Goal: Task Accomplishment & Management: Complete application form

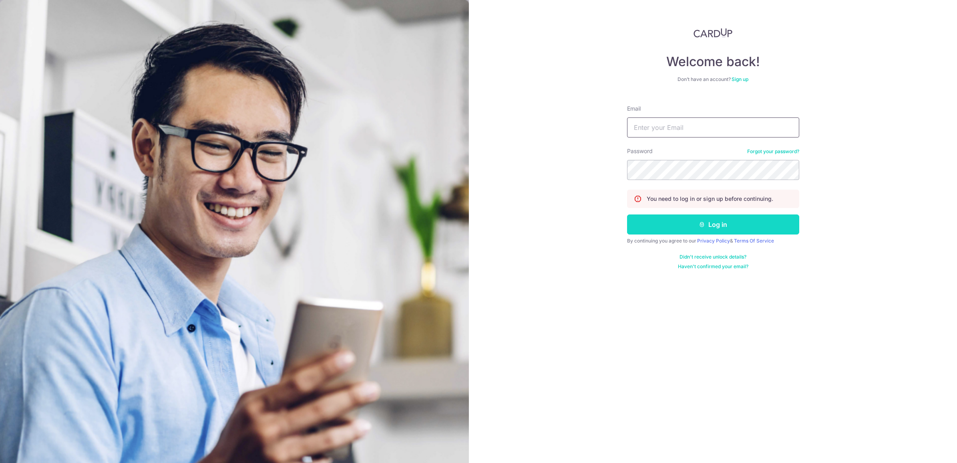
type input "[EMAIL_ADDRESS][DOMAIN_NAME]"
click at [646, 224] on button "Log in" at bounding box center [713, 224] width 172 height 20
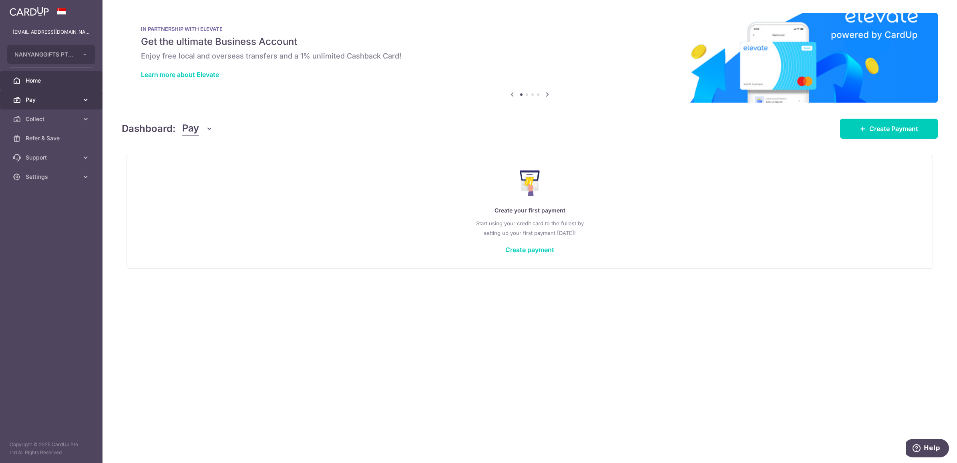
click at [82, 99] on icon at bounding box center [86, 100] width 8 height 8
click at [47, 159] on span "Invoices" at bounding box center [52, 157] width 53 height 8
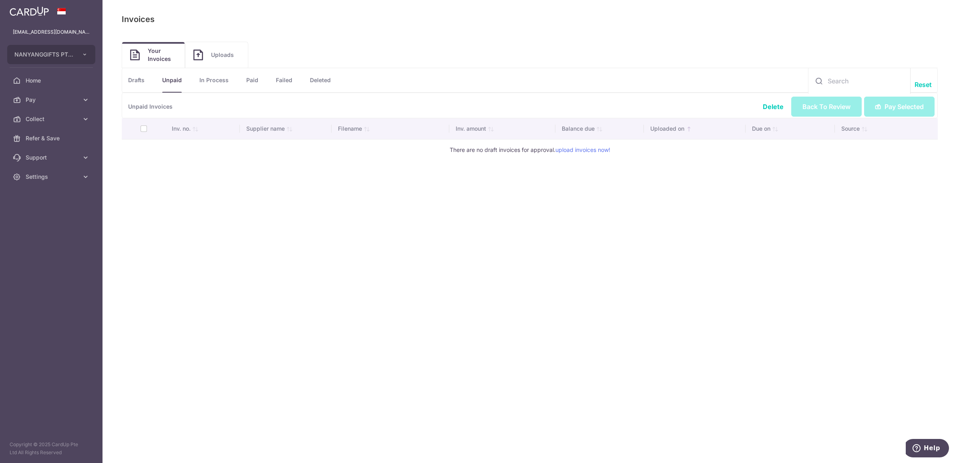
drag, startPoint x: 239, startPoint y: 235, endPoint x: 254, endPoint y: 295, distance: 62.0
click at [249, 289] on div "Payables: Invoices Invoices Upload Invoices Your Invoices Uploads Unpaid Drafts…" at bounding box center [530, 231] width 855 height 463
click at [85, 97] on icon at bounding box center [86, 100] width 8 height 8
click at [63, 123] on link "Payments" at bounding box center [51, 118] width 103 height 19
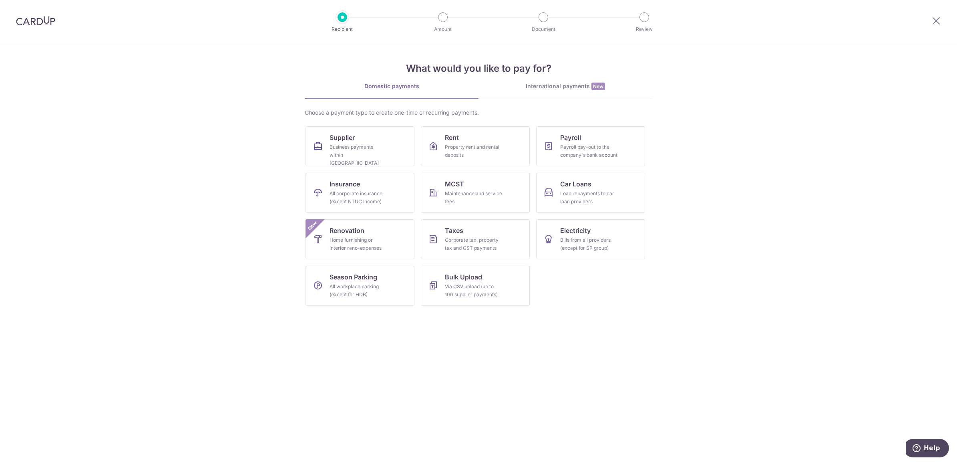
click at [20, 23] on img at bounding box center [35, 21] width 39 height 10
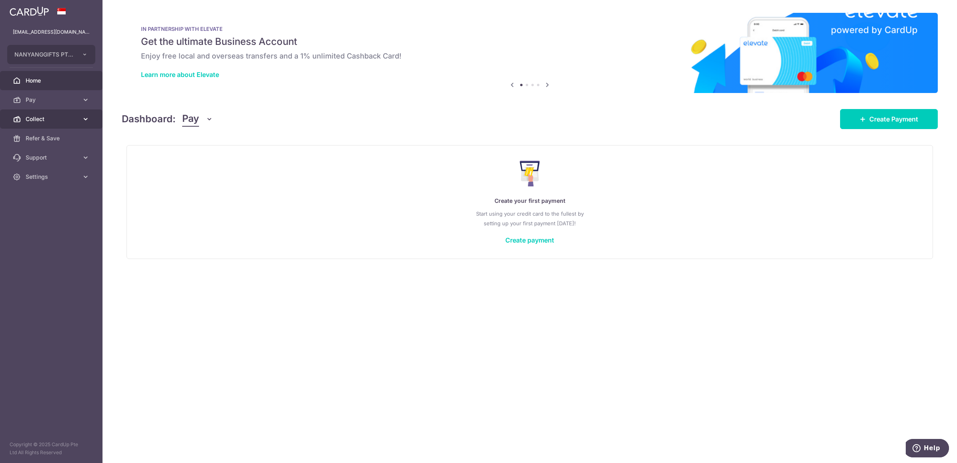
click at [84, 119] on icon at bounding box center [86, 119] width 8 height 8
click at [65, 176] on span "Payment Requests" at bounding box center [52, 177] width 53 height 8
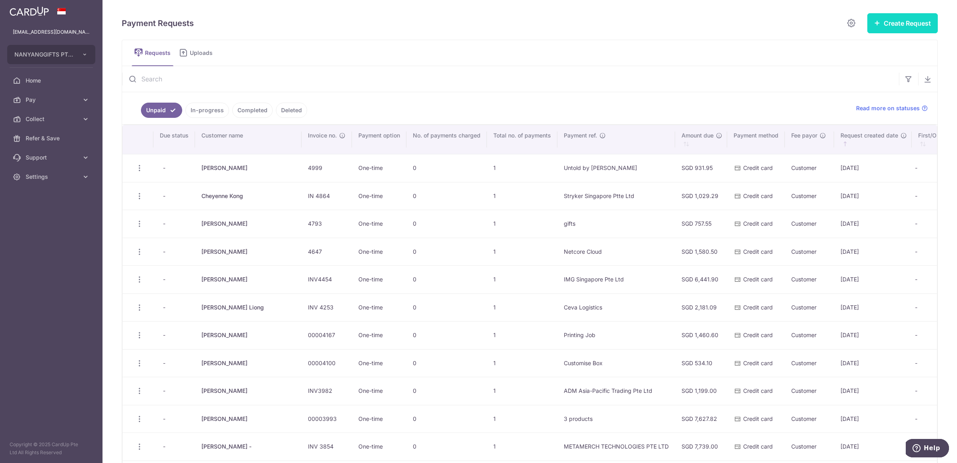
click at [906, 23] on button "Create Request" at bounding box center [903, 23] width 70 height 20
click at [877, 48] on span "Single Request" at bounding box center [890, 48] width 83 height 10
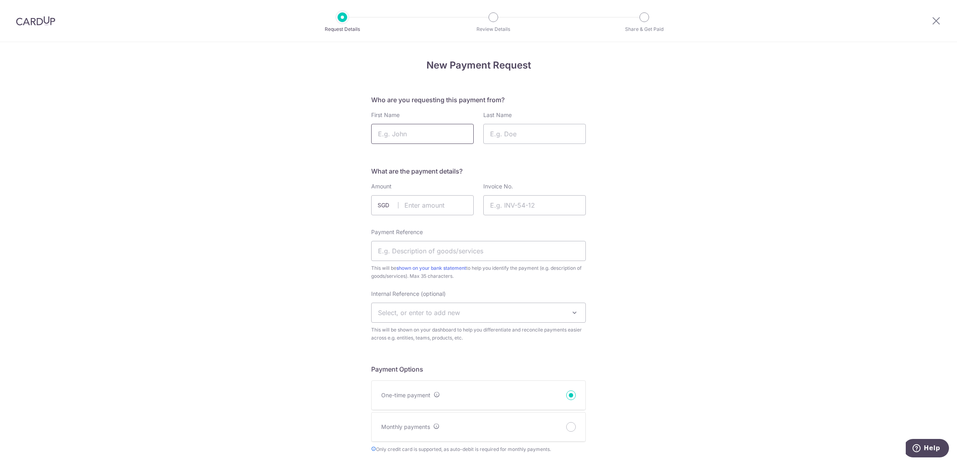
click at [411, 135] on input "First Name" at bounding box center [422, 134] width 103 height 20
click at [405, 134] on input "First Name" at bounding box center [422, 134] width 103 height 20
paste input "Deborah Krish"
drag, startPoint x: 402, startPoint y: 133, endPoint x: 439, endPoint y: 136, distance: 37.0
click at [439, 136] on input "Deborah Krish" at bounding box center [422, 134] width 103 height 20
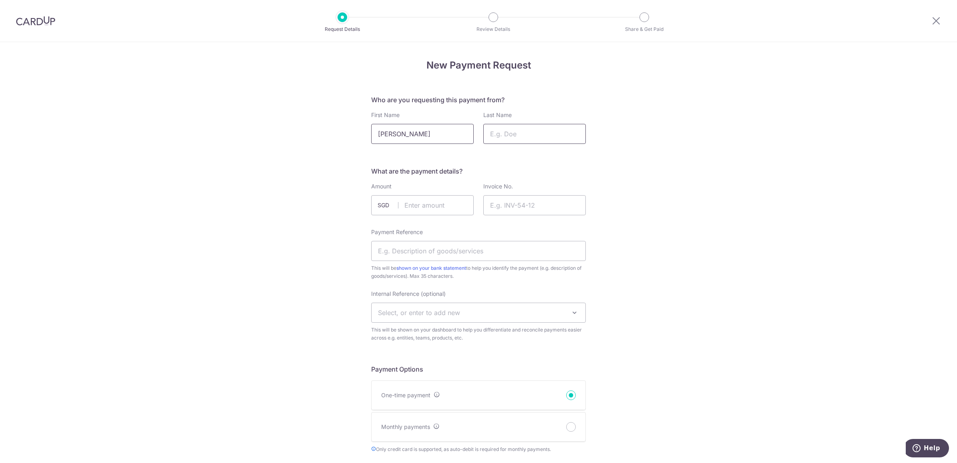
type input "Deborah"
click at [501, 128] on input "Last Name" at bounding box center [534, 134] width 103 height 20
paste input "Krish"
drag, startPoint x: 489, startPoint y: 133, endPoint x: 523, endPoint y: 136, distance: 33.4
click at [490, 133] on input "Krish" at bounding box center [534, 134] width 103 height 20
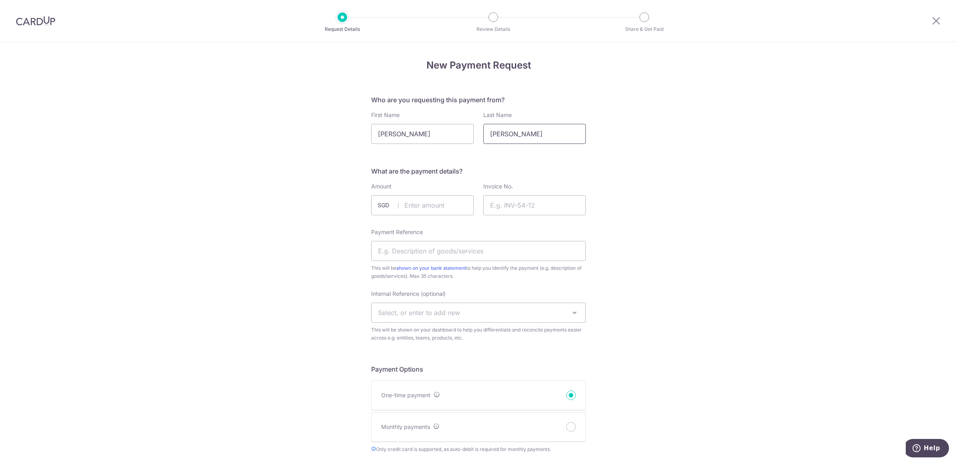
type input "Krish"
click at [653, 151] on div "New Payment Request Who are you requesting this payment from? First Name Debora…" at bounding box center [478, 443] width 957 height 802
click at [428, 215] on div "Amount SGD" at bounding box center [423, 200] width 112 height 36
click at [433, 207] on input "text" at bounding box center [422, 205] width 103 height 20
drag, startPoint x: 773, startPoint y: 269, endPoint x: 760, endPoint y: 274, distance: 14.4
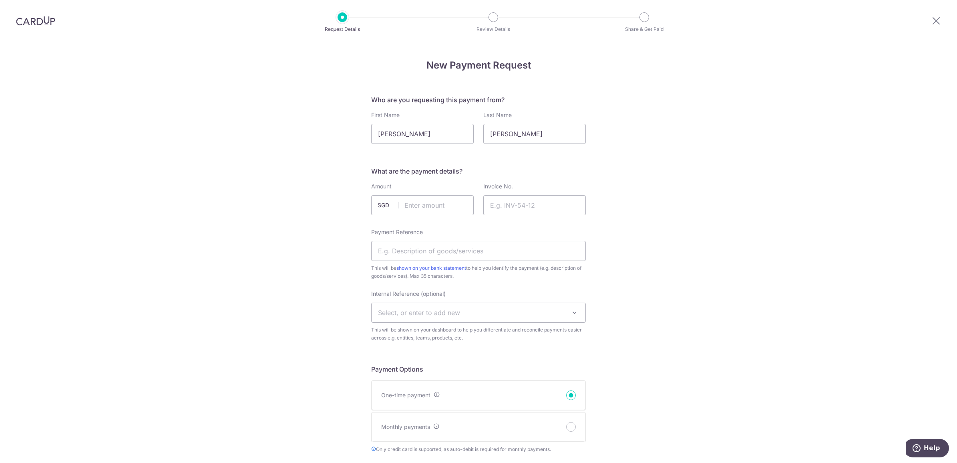
click at [773, 269] on div "New Payment Request Who are you requesting this payment from? First Name Debora…" at bounding box center [478, 443] width 957 height 802
click at [425, 205] on input "text" at bounding box center [422, 205] width 103 height 20
type input "1536.90"
click at [671, 250] on div "New Payment Request Who are you requesting this payment from? First Name Debora…" at bounding box center [478, 443] width 957 height 802
click at [530, 206] on input "Invoice No." at bounding box center [534, 205] width 103 height 20
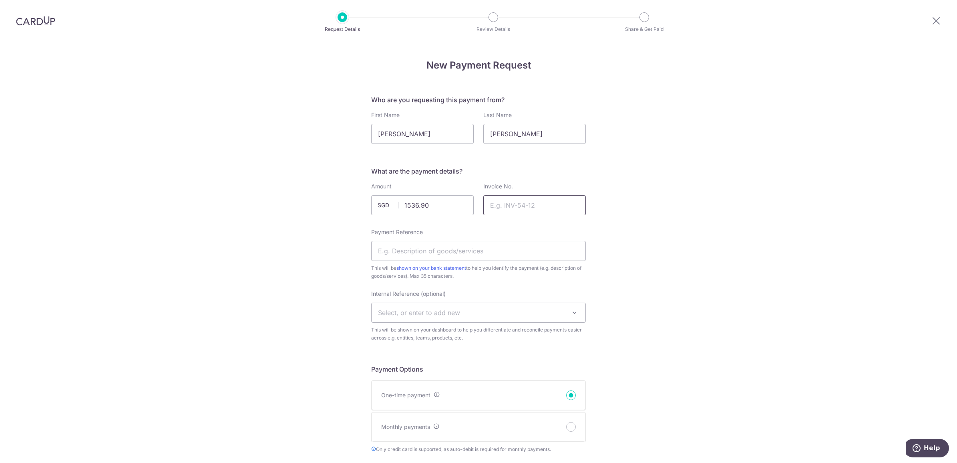
click at [531, 207] on input "Invoice No." at bounding box center [534, 205] width 103 height 20
type input "5104"
click at [717, 214] on div "New Payment Request Who are you requesting this payment from? First Name Debora…" at bounding box center [478, 443] width 957 height 802
click at [424, 252] on input "Payment Reference" at bounding box center [478, 251] width 215 height 20
click at [276, 273] on div "New Payment Request Who are you requesting this payment from? First Name Debora…" at bounding box center [478, 443] width 957 height 802
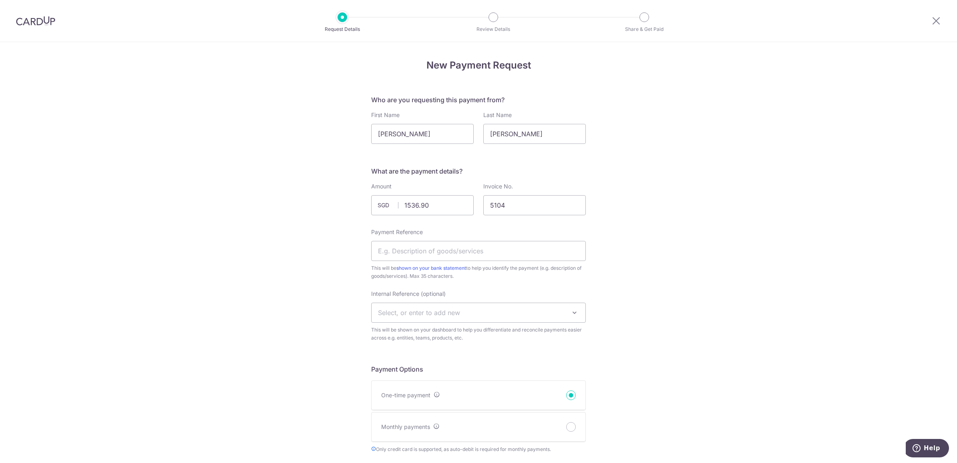
click at [471, 309] on span "Select, or enter to add new" at bounding box center [479, 312] width 214 height 19
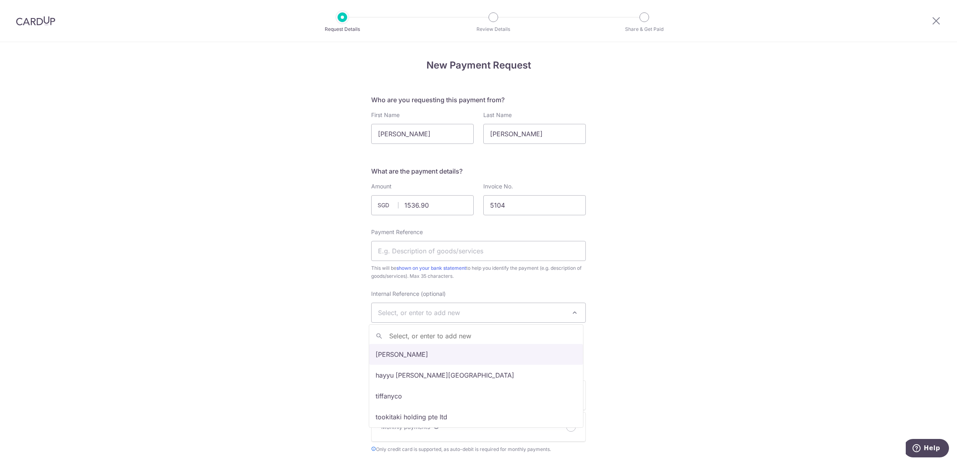
type input "C"
type input "X"
type input "Charles&Keith"
click at [671, 303] on div "New Payment Request Who are you requesting this payment from? First Name Debora…" at bounding box center [478, 443] width 957 height 802
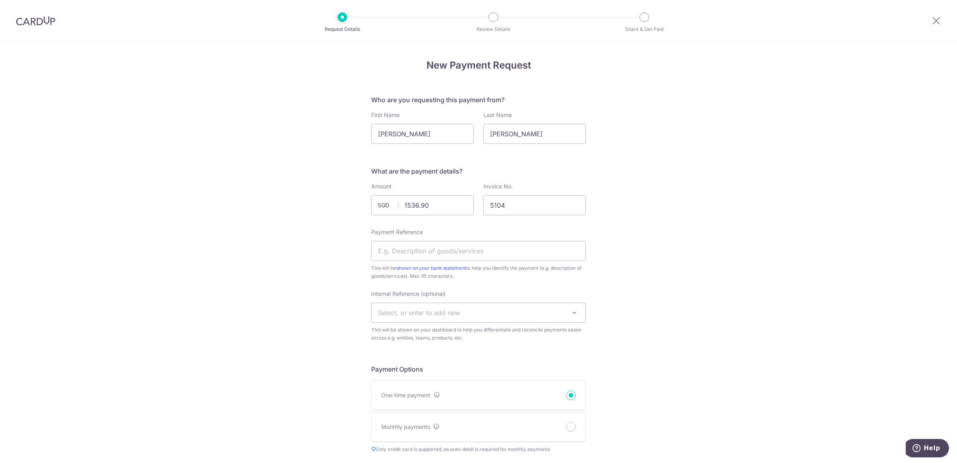
click at [460, 310] on span "Select, or enter to add new" at bounding box center [479, 312] width 214 height 19
type input "Charles & Keith"
select select "Charles & Keith"
click at [657, 300] on div "New Payment Request Who are you requesting this payment from? First Name Debora…" at bounding box center [478, 443] width 957 height 802
click at [518, 258] on input "Payment Reference" at bounding box center [478, 251] width 215 height 20
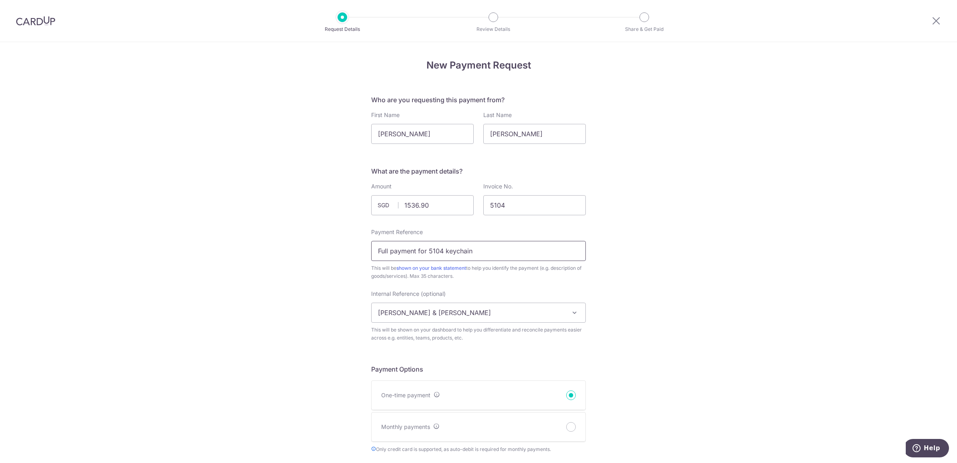
type input "Full payment for 5104 keychain"
click at [678, 269] on div "New Payment Request Who are you requesting this payment from? First Name Debora…" at bounding box center [478, 443] width 957 height 802
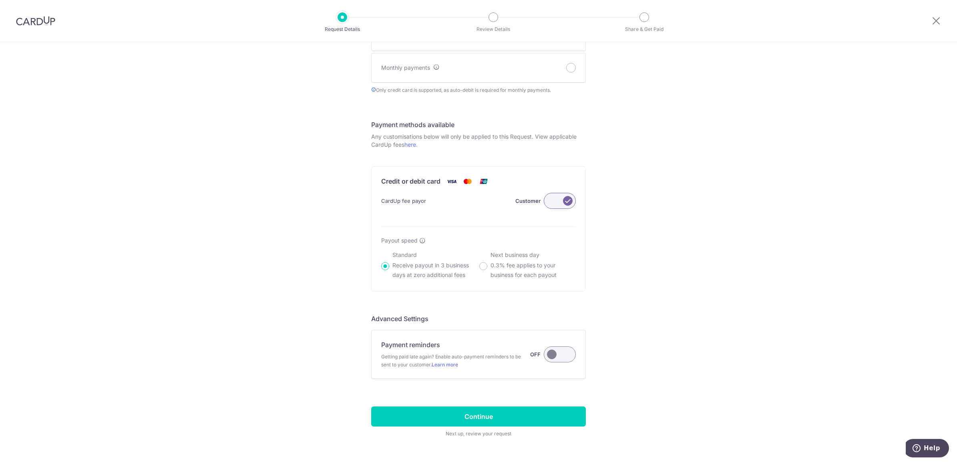
scroll to position [348, 0]
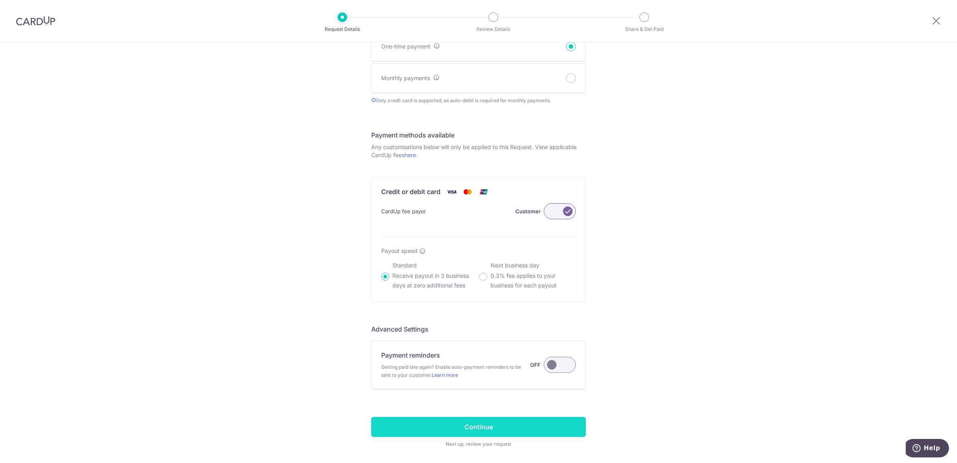
click at [543, 432] on input "Continue" at bounding box center [478, 427] width 215 height 20
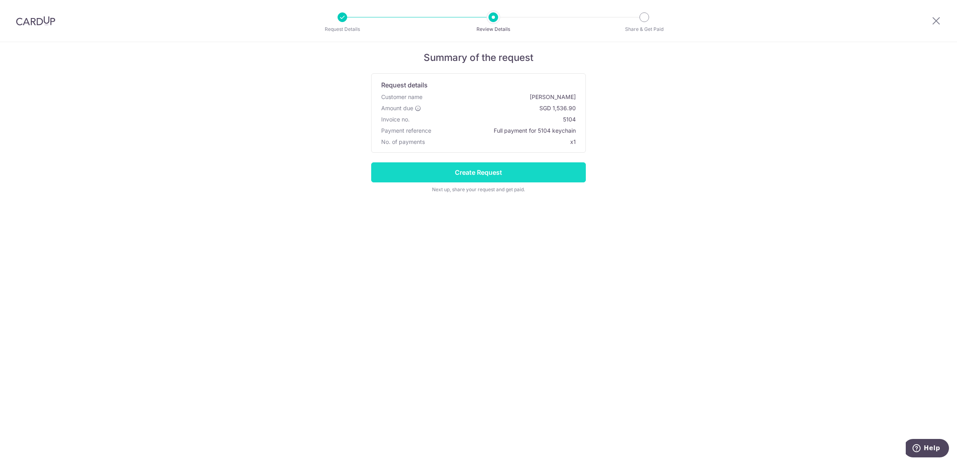
click at [463, 175] on input "Create Request" at bounding box center [478, 172] width 215 height 20
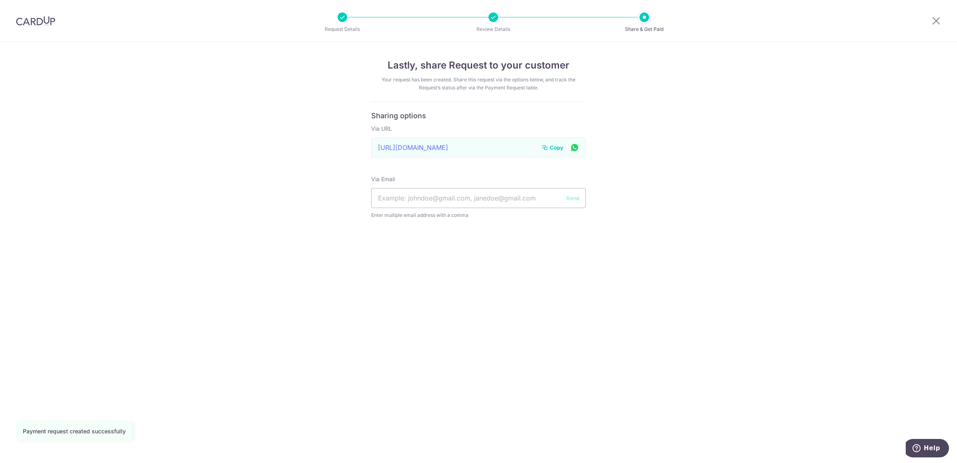
click at [556, 145] on span "Copy" at bounding box center [557, 147] width 14 height 8
click at [555, 147] on span "Copy" at bounding box center [557, 147] width 14 height 8
click at [413, 199] on input "text" at bounding box center [478, 198] width 215 height 20
paste input "[PERSON_NAME][EMAIL_ADDRESS][PERSON_NAME][DOMAIN_NAME]"
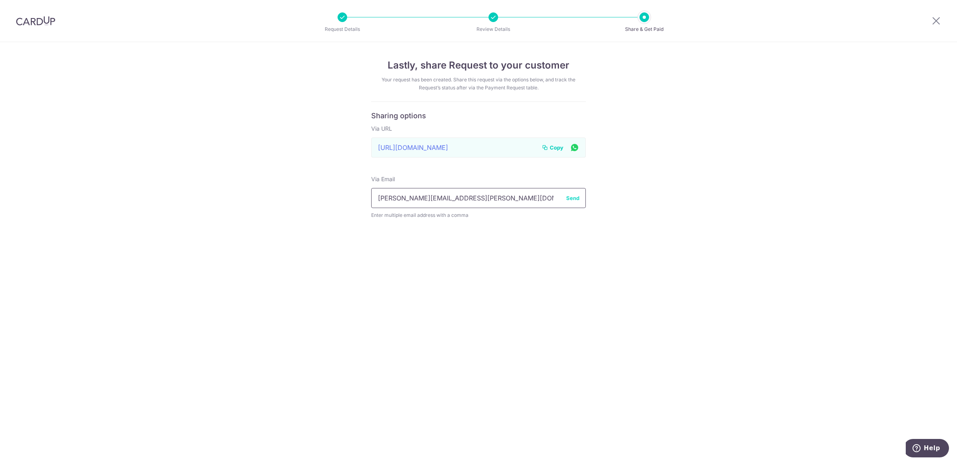
type input "[PERSON_NAME][EMAIL_ADDRESS][PERSON_NAME][DOMAIN_NAME]"
click at [680, 260] on div "Lastly, share Request to your customer Your request has been created. Share thi…" at bounding box center [478, 252] width 957 height 421
click at [572, 199] on button "Send" at bounding box center [572, 198] width 13 height 8
click at [553, 150] on span "Copy" at bounding box center [557, 147] width 14 height 8
click at [552, 148] on span "Copy" at bounding box center [557, 147] width 14 height 8
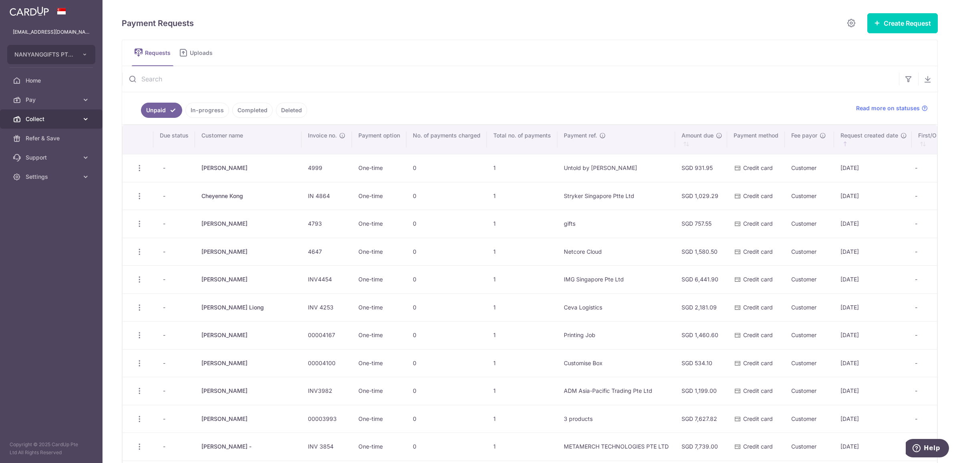
click at [84, 115] on icon at bounding box center [86, 119] width 8 height 8
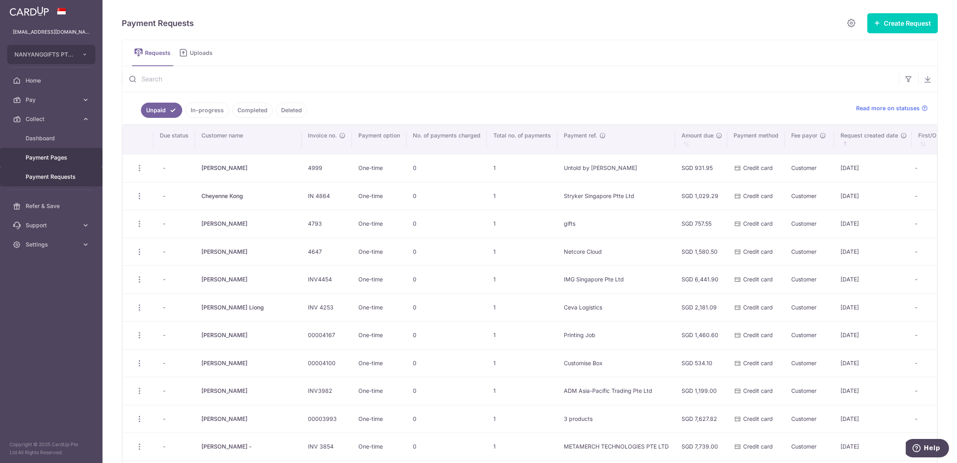
click at [64, 158] on span "Payment Pages" at bounding box center [52, 157] width 53 height 8
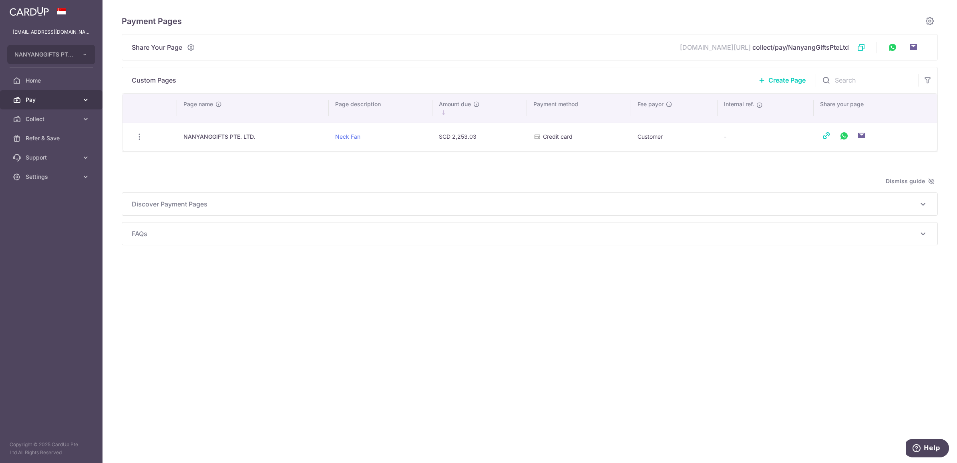
click at [81, 97] on link "Pay" at bounding box center [51, 99] width 103 height 19
click at [67, 119] on span "Payments" at bounding box center [52, 119] width 53 height 8
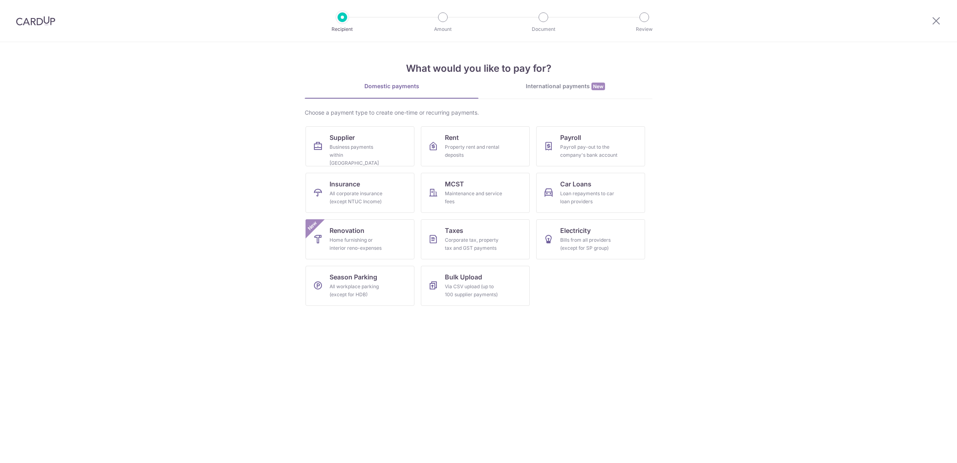
click at [30, 25] on img at bounding box center [35, 21] width 39 height 10
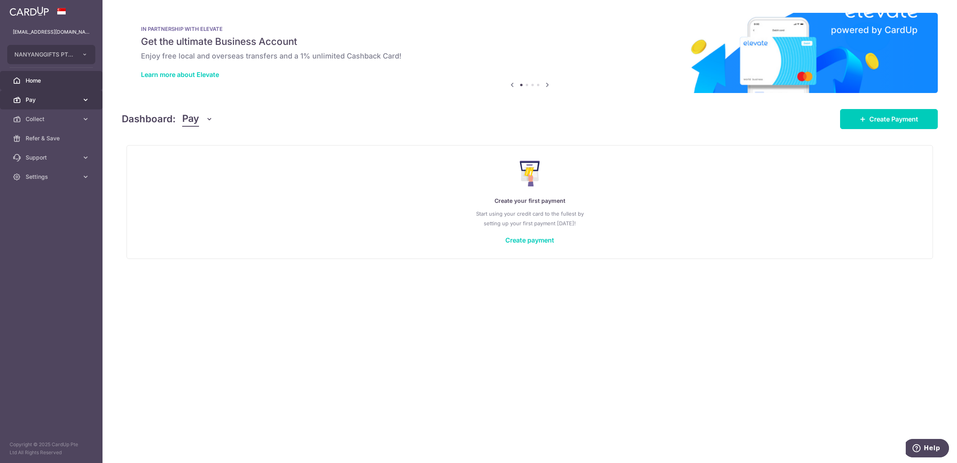
click at [75, 103] on span "Pay" at bounding box center [52, 100] width 53 height 8
click at [60, 155] on span "Invoices" at bounding box center [52, 157] width 53 height 8
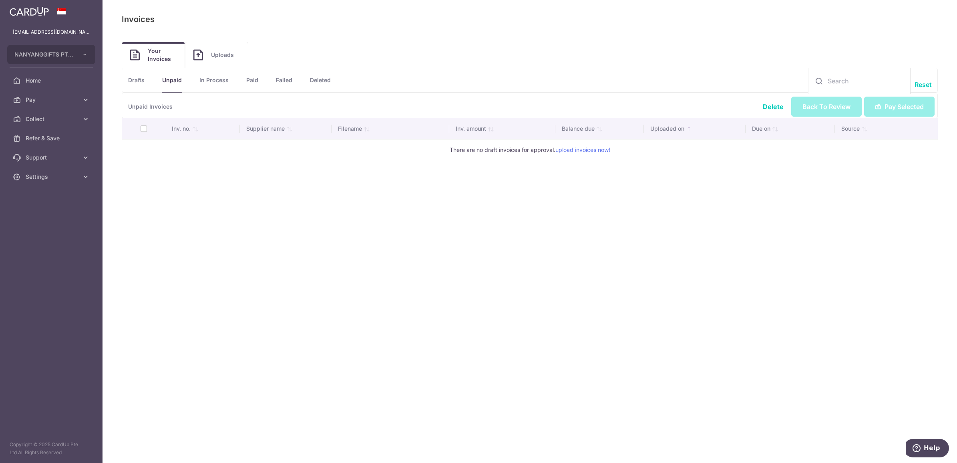
click at [199, 81] on li "In Process" at bounding box center [205, 80] width 47 height 24
click at [212, 81] on link "In Process" at bounding box center [213, 80] width 29 height 24
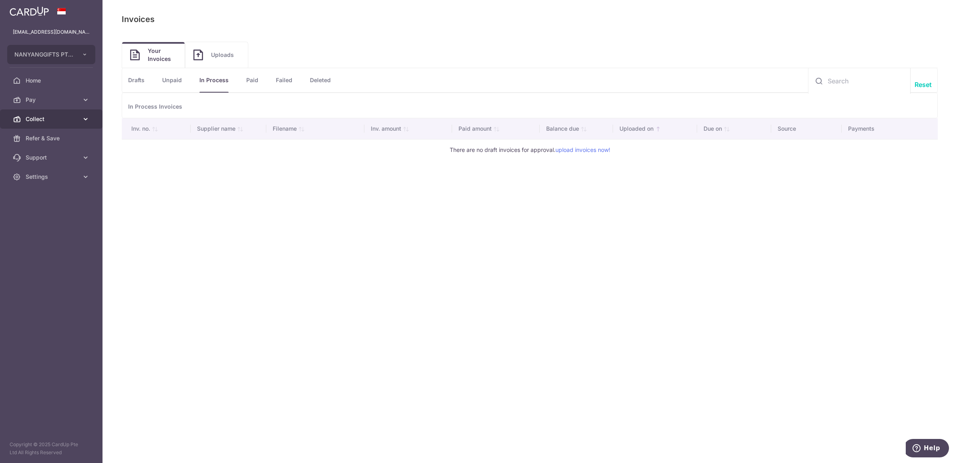
click at [72, 119] on span "Collect" at bounding box center [52, 119] width 53 height 8
click at [63, 159] on span "Payment Pages" at bounding box center [52, 157] width 53 height 8
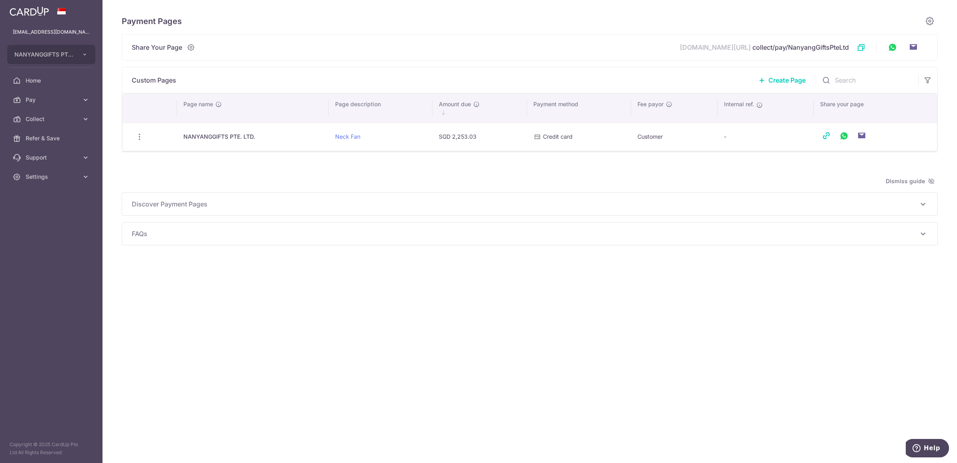
click at [173, 206] on span "Discover Payment Pages" at bounding box center [525, 204] width 787 height 10
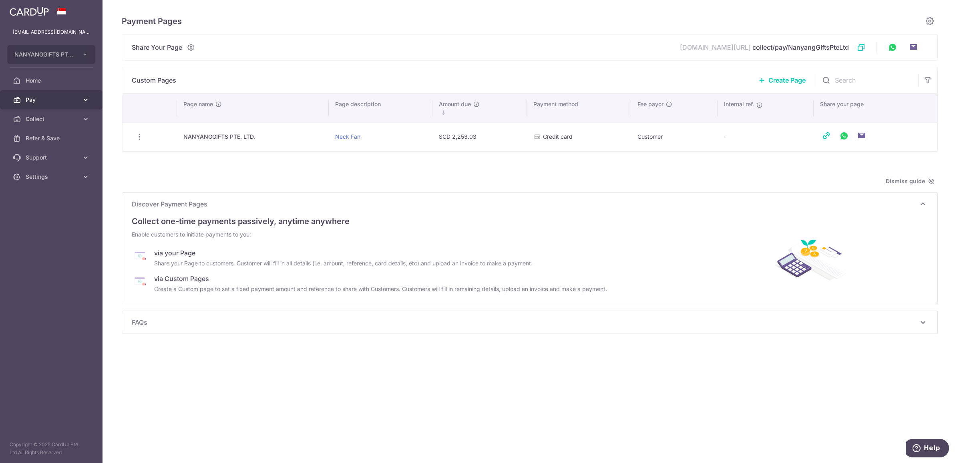
click at [84, 97] on icon at bounding box center [86, 100] width 8 height 8
click at [50, 153] on span "Invoices" at bounding box center [52, 157] width 53 height 8
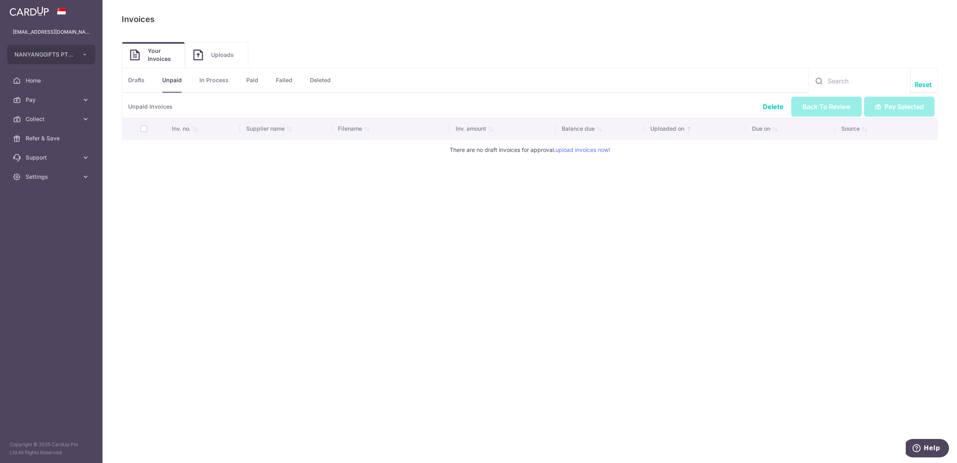
click at [215, 81] on link "In Process" at bounding box center [213, 80] width 29 height 24
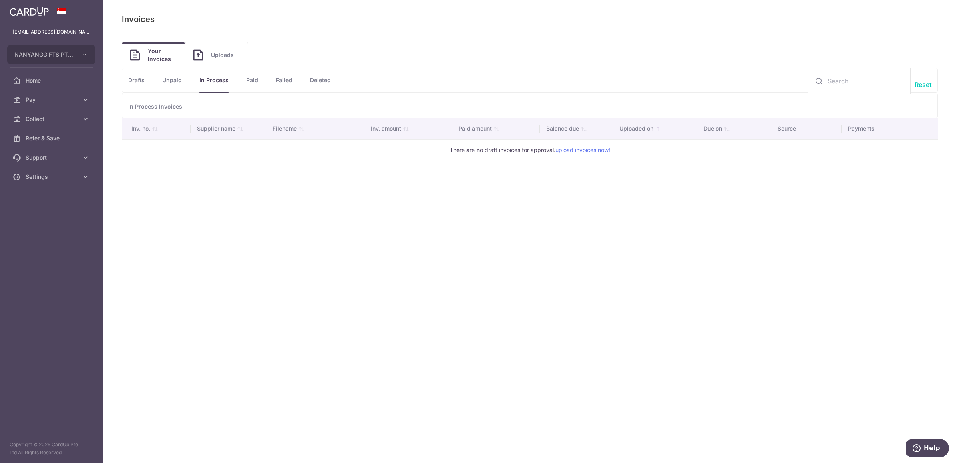
click at [139, 83] on link "Drafts" at bounding box center [136, 80] width 16 height 24
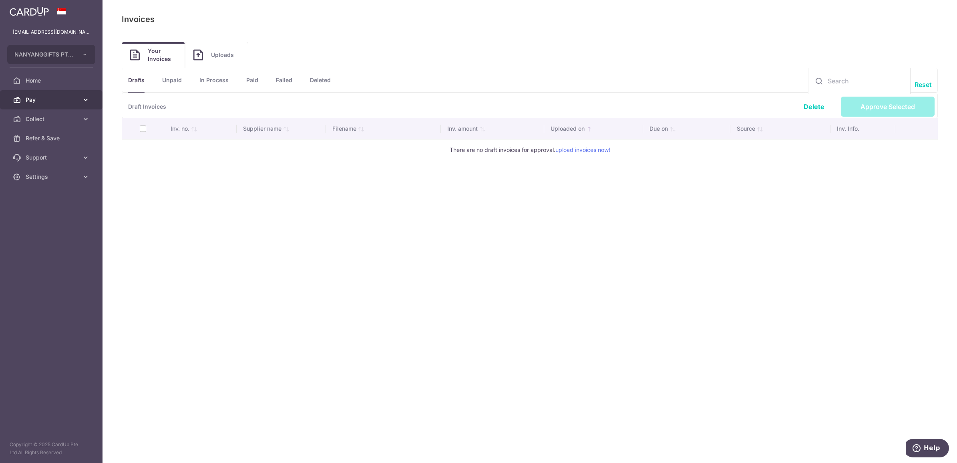
click at [18, 95] on link "Pay" at bounding box center [51, 99] width 103 height 19
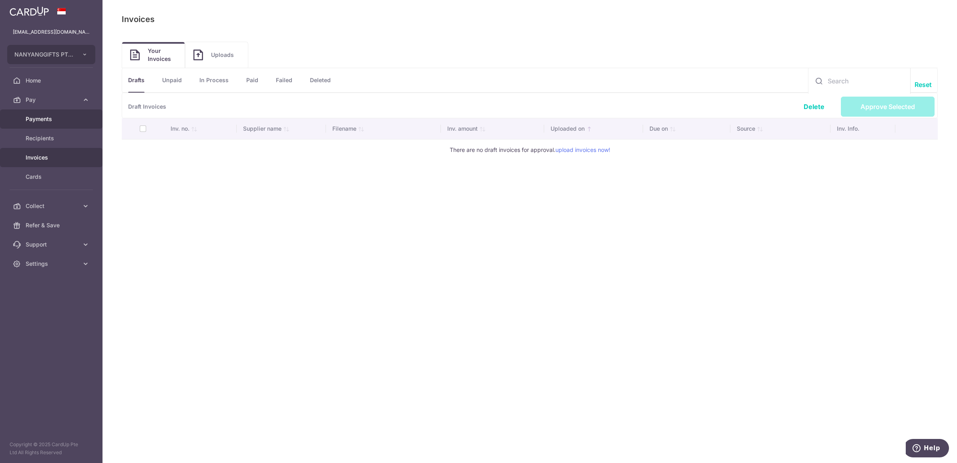
click at [38, 119] on span "Payments" at bounding box center [52, 119] width 53 height 8
